Goal: Information Seeking & Learning: Learn about a topic

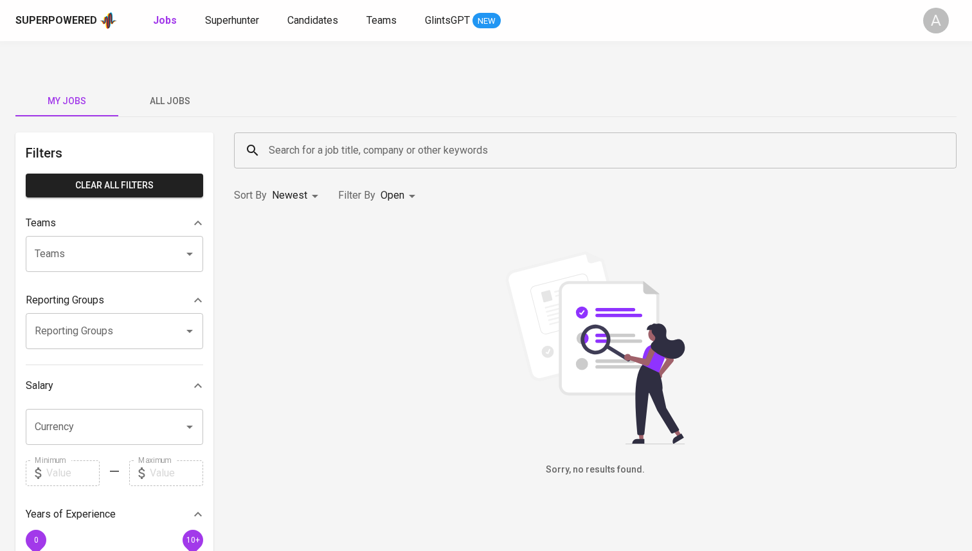
click at [333, 138] on input "Search for a job title, company or other keywords" at bounding box center [598, 150] width 666 height 24
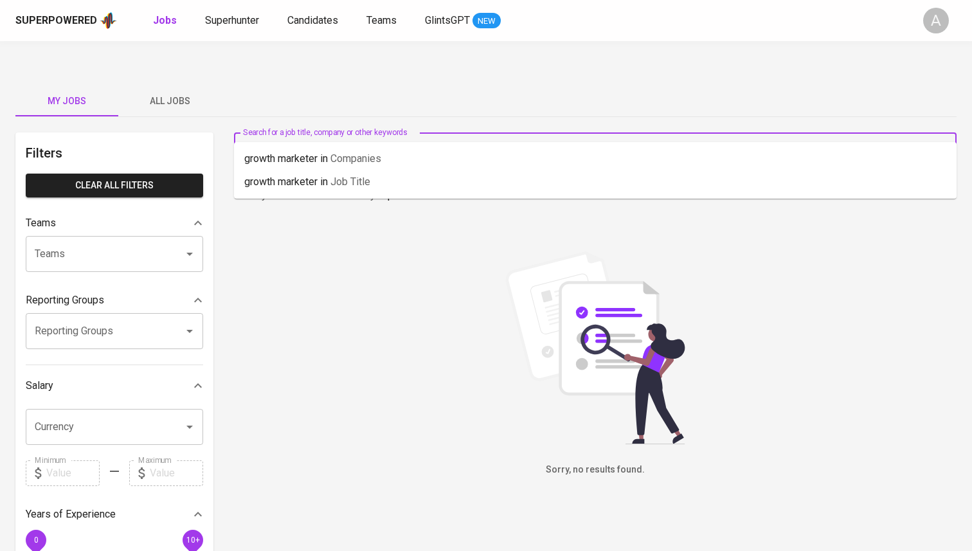
type input "growth marketer"
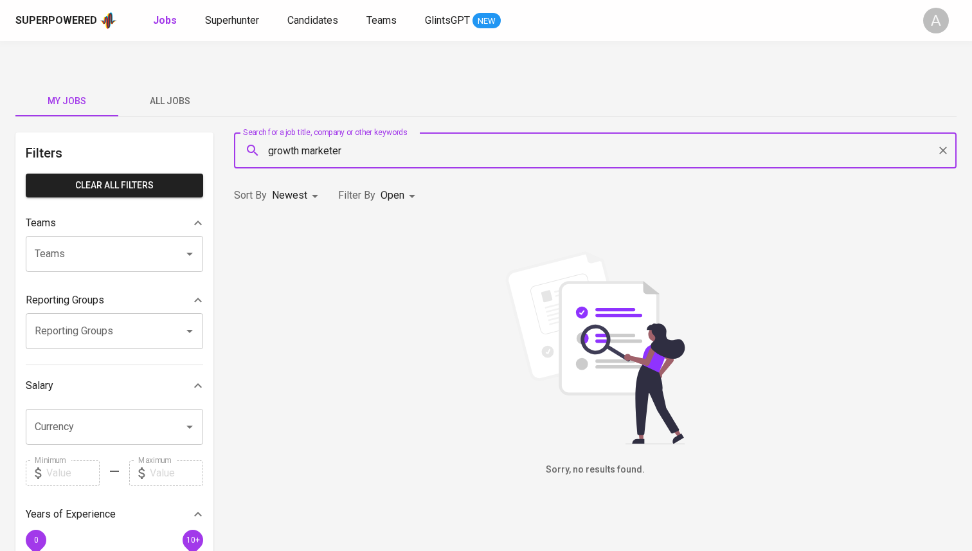
click at [285, 164] on body "Superpowered Jobs Superhunter Candidates Teams GlintsGPT NEW A My Jobs All Jobs…" at bounding box center [486, 453] width 972 height 906
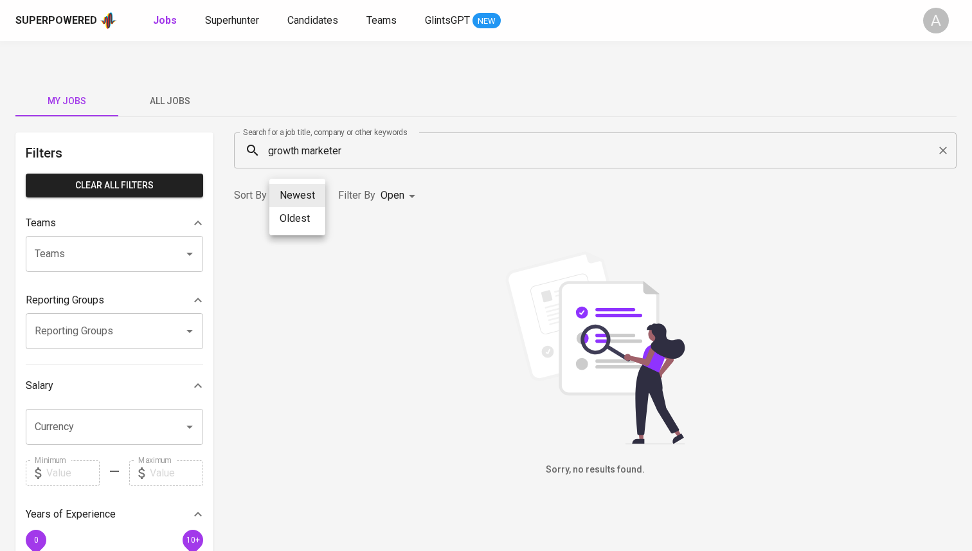
click at [290, 215] on li "Oldest" at bounding box center [297, 218] width 56 height 23
type input "OLDEST"
click at [388, 165] on body "Superpowered Jobs Superhunter Candidates Teams GlintsGPT NEW A My Jobs All Jobs…" at bounding box center [486, 453] width 972 height 906
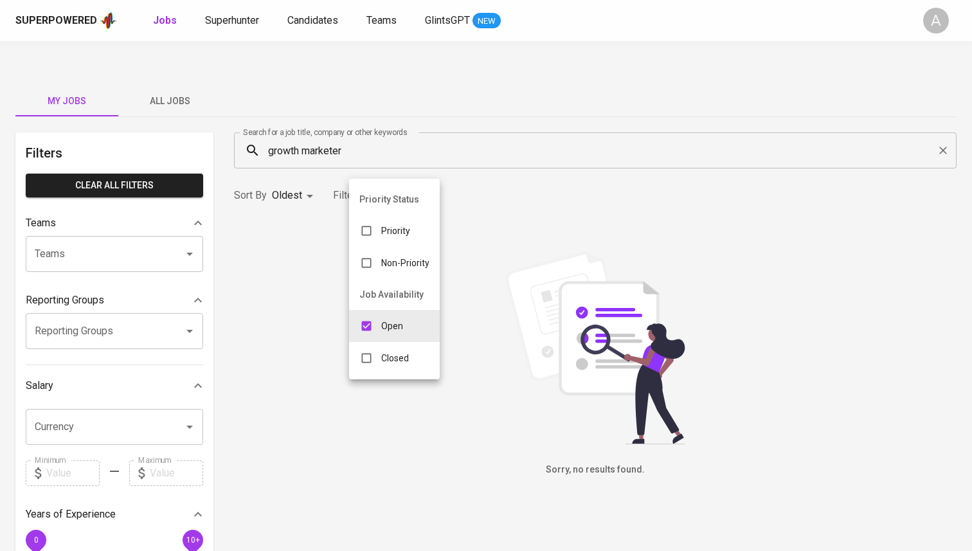
click at [368, 362] on input "checkbox" at bounding box center [366, 358] width 24 height 24
checkbox input "true"
type input "OPEN,CLOSE"
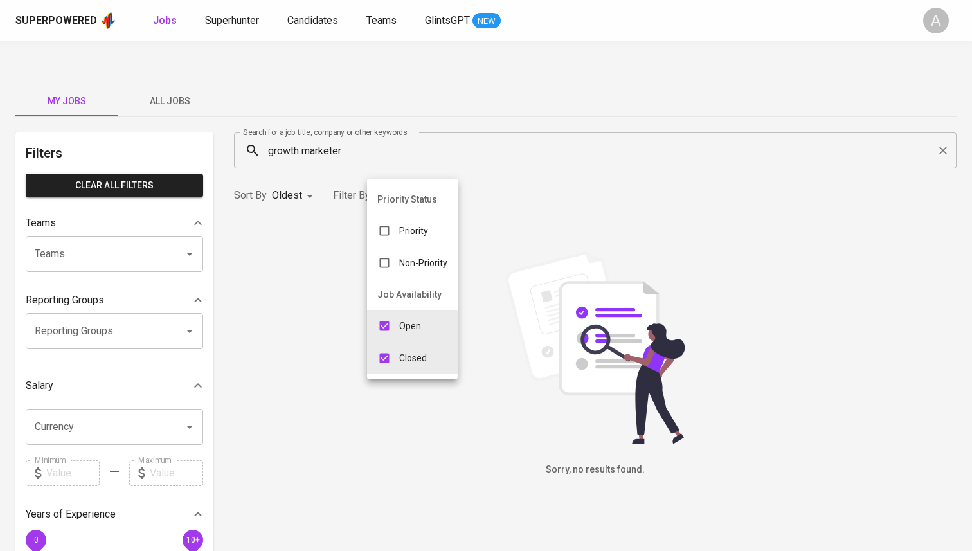
click at [551, 78] on div at bounding box center [486, 275] width 972 height 551
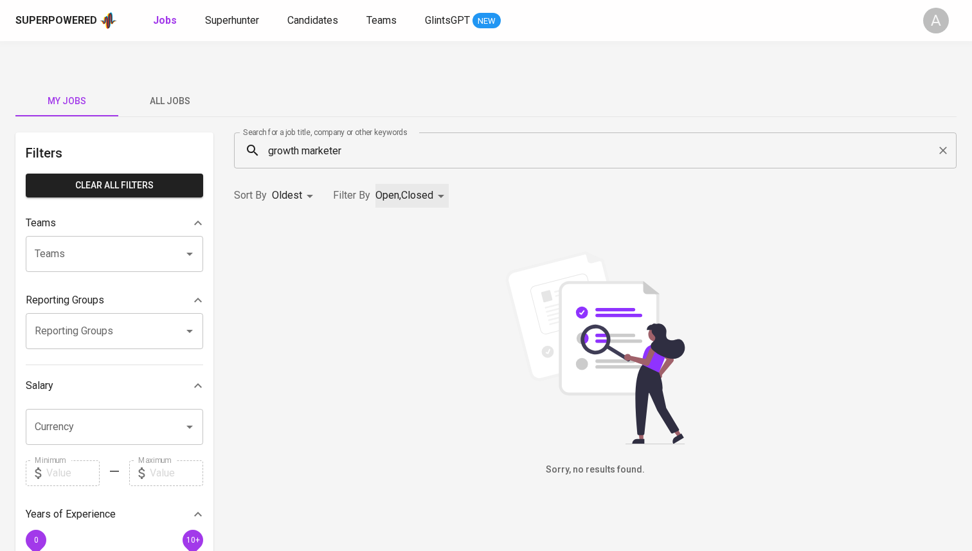
click at [355, 136] on div "growth marketer Search for a job title, company or other keywords" at bounding box center [595, 150] width 722 height 36
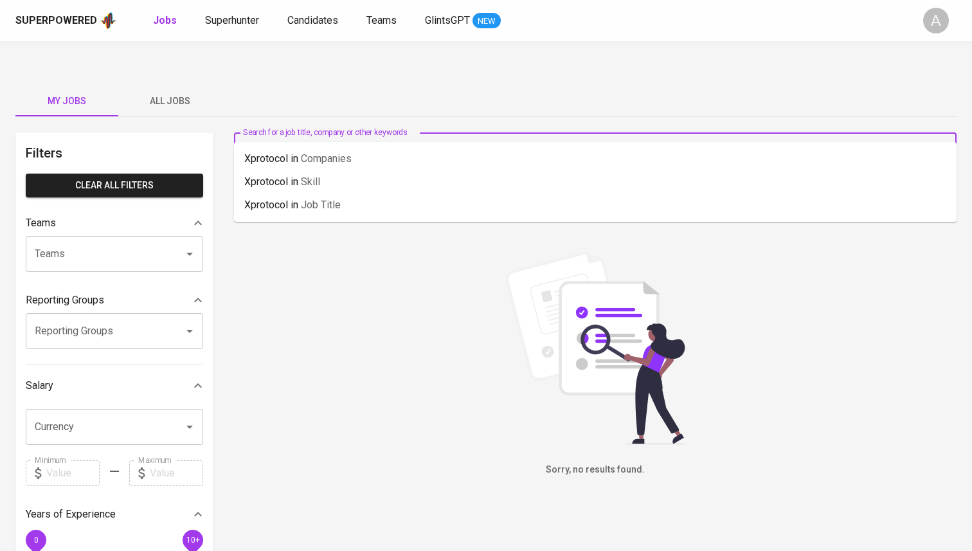
type input "Xprotocol"
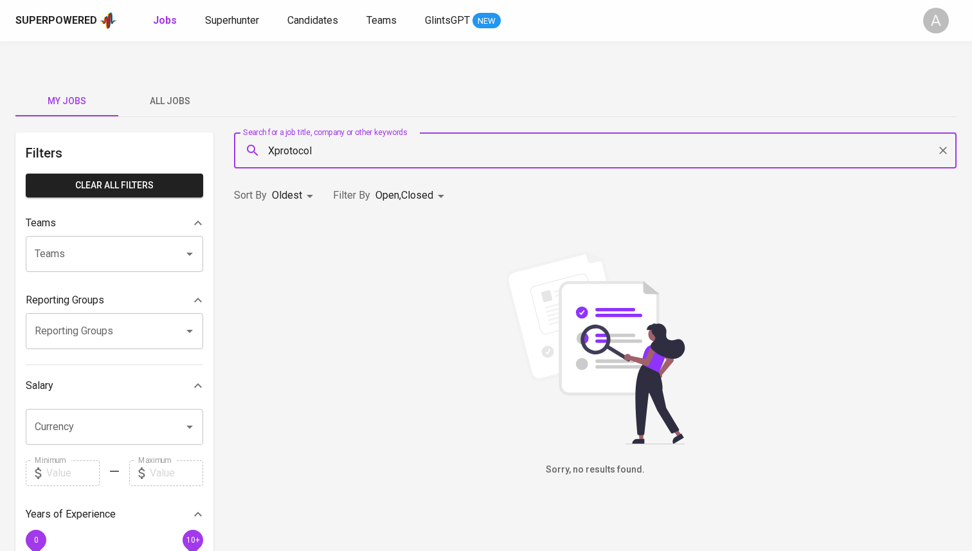
click at [196, 93] on span "All Jobs" at bounding box center [169, 101] width 87 height 16
